Goal: Task Accomplishment & Management: Use online tool/utility

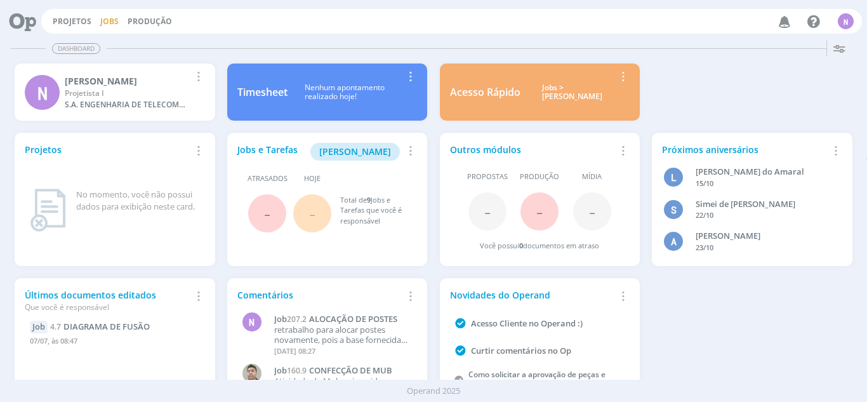
click at [108, 23] on link "Jobs" at bounding box center [109, 21] width 18 height 11
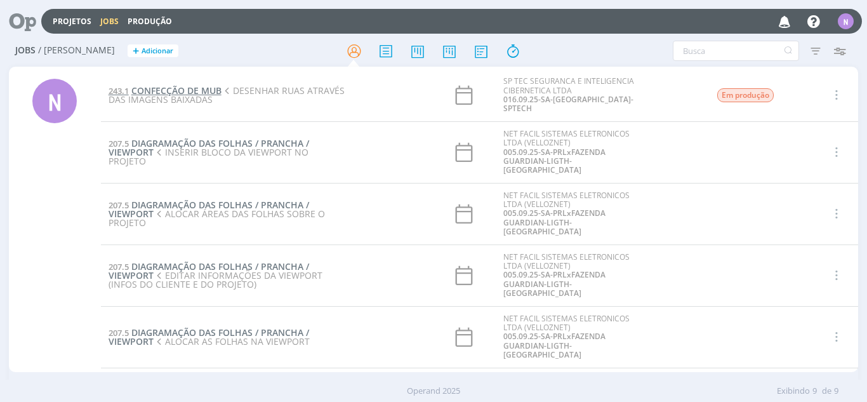
click at [196, 88] on span "CONFECÇÃO DE MUB" at bounding box center [176, 90] width 90 height 12
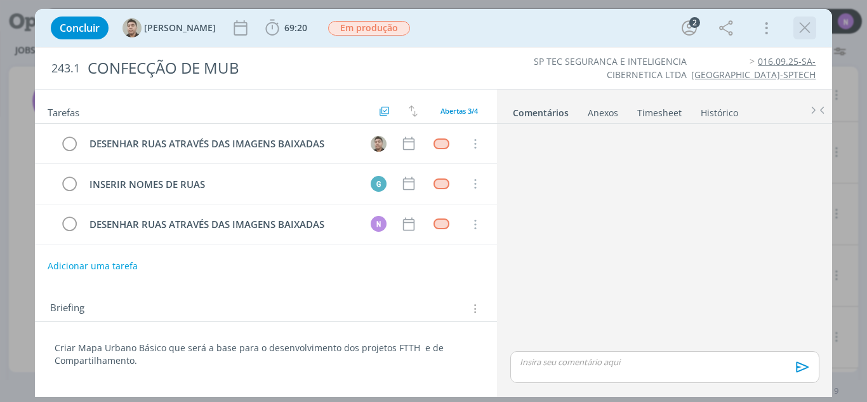
click at [808, 27] on icon "dialog" at bounding box center [804, 27] width 19 height 19
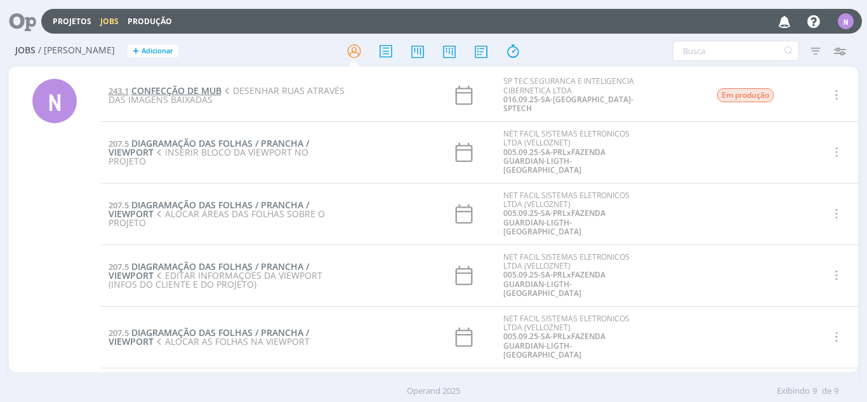
click at [160, 85] on span "CONFECÇÃO DE MUB" at bounding box center [176, 90] width 90 height 12
